Goal: Transaction & Acquisition: Purchase product/service

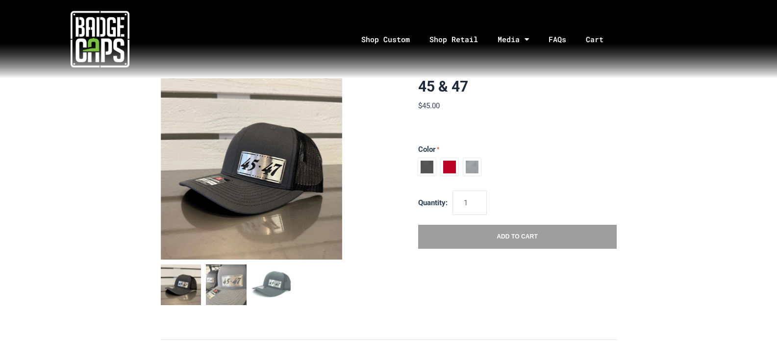
click at [447, 165] on span at bounding box center [450, 167] width 18 height 18
click at [419, 166] on input "Red / White" at bounding box center [418, 166] width 0 height 0
radio input "true"
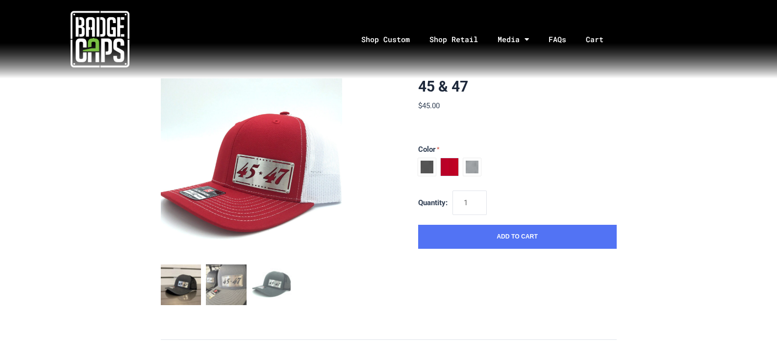
click at [471, 168] on span at bounding box center [472, 167] width 18 height 18
click at [419, 166] on input "Heather Grey / USA Flag" at bounding box center [418, 166] width 0 height 0
radio input "true"
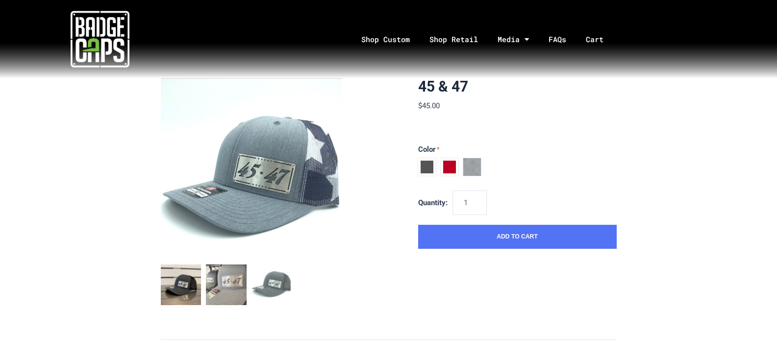
click at [450, 169] on span at bounding box center [450, 167] width 18 height 18
click at [419, 166] on input "Red / White" at bounding box center [418, 166] width 0 height 0
radio input "true"
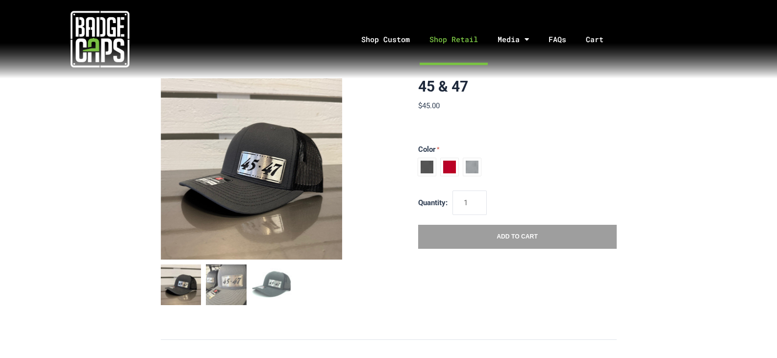
click at [439, 40] on link "Shop Retail" at bounding box center [454, 39] width 68 height 51
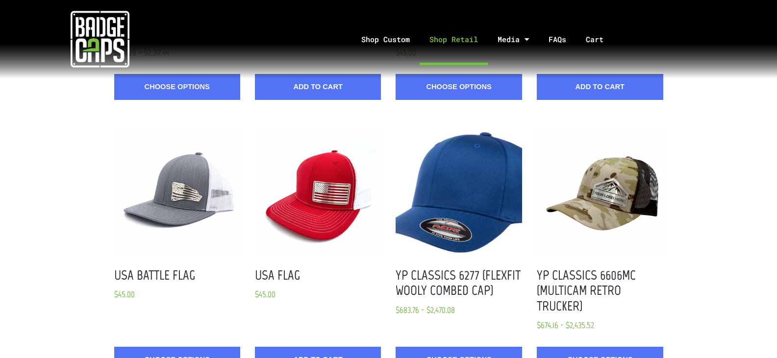
scroll to position [1520, 0]
